Goal: Entertainment & Leisure: Consume media (video, audio)

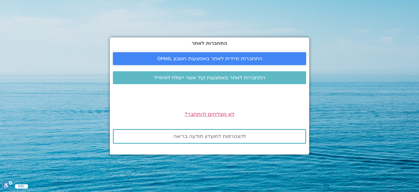
click at [210, 61] on span "התחברות מיידית לאתר באמצעות חשבון GMAIL" at bounding box center [209, 59] width 105 height 6
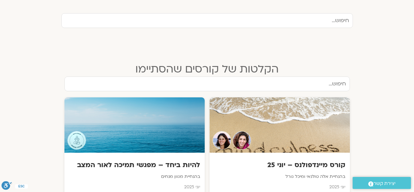
scroll to position [215, 0]
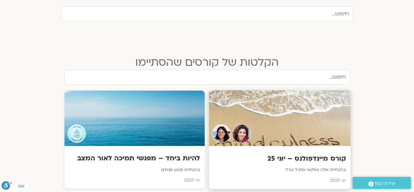
click at [286, 122] on div at bounding box center [280, 118] width 142 height 56
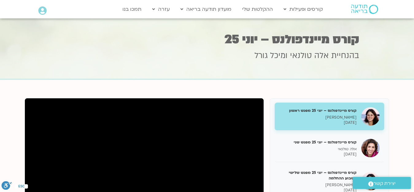
click at [294, 121] on p "16/06/2025" at bounding box center [317, 122] width 77 height 5
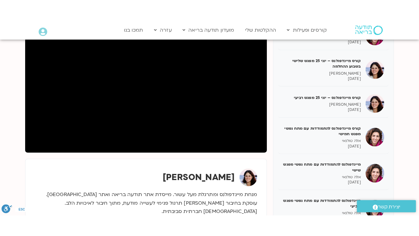
scroll to position [92, 0]
